Goal: Find specific page/section: Find specific page/section

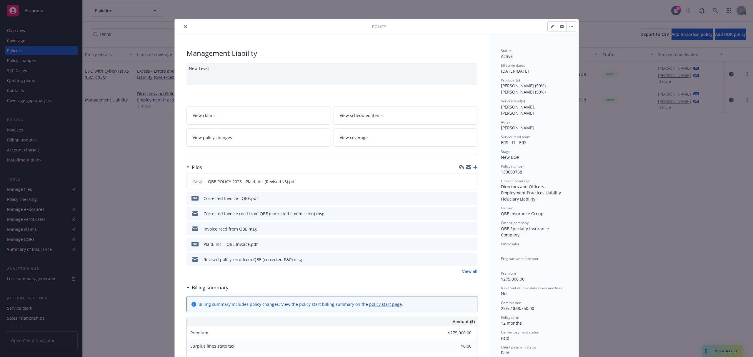
click at [185, 27] on button "close" at bounding box center [185, 26] width 7 height 7
click at [184, 27] on icon "close" at bounding box center [186, 27] width 4 height 4
